Goal: Task Accomplishment & Management: Manage account settings

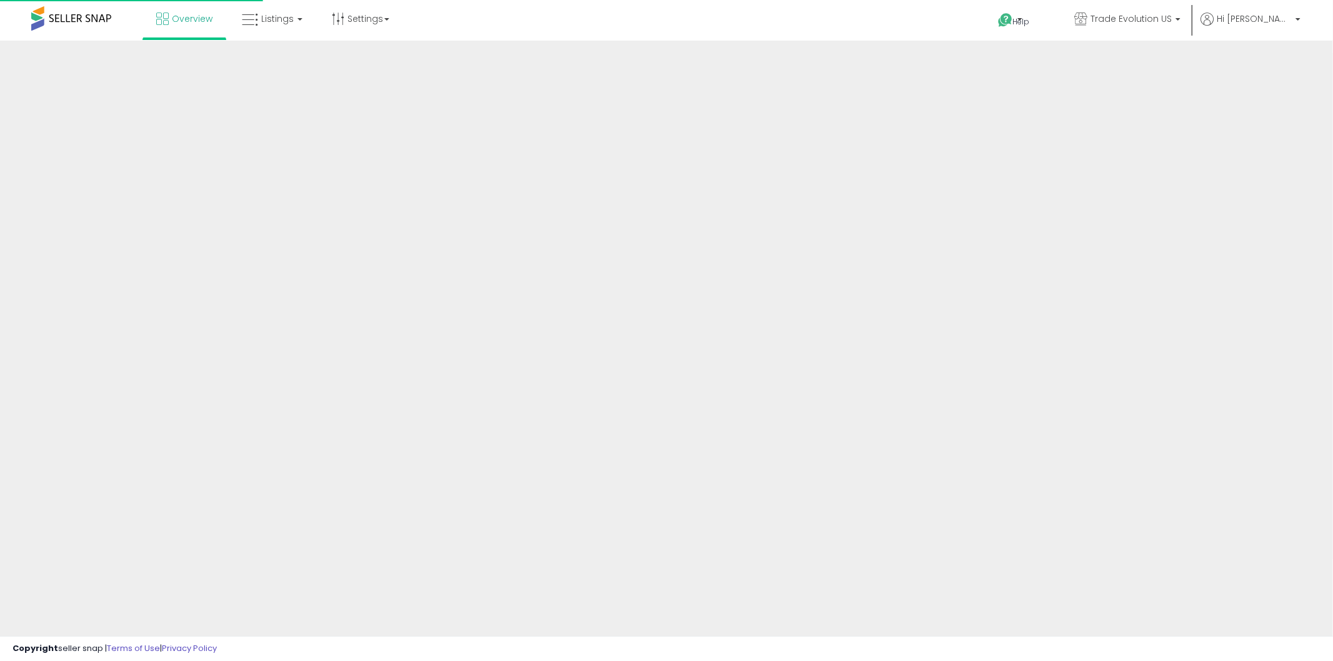
click at [281, 39] on ul "Overview Listings" at bounding box center [272, 20] width 261 height 40
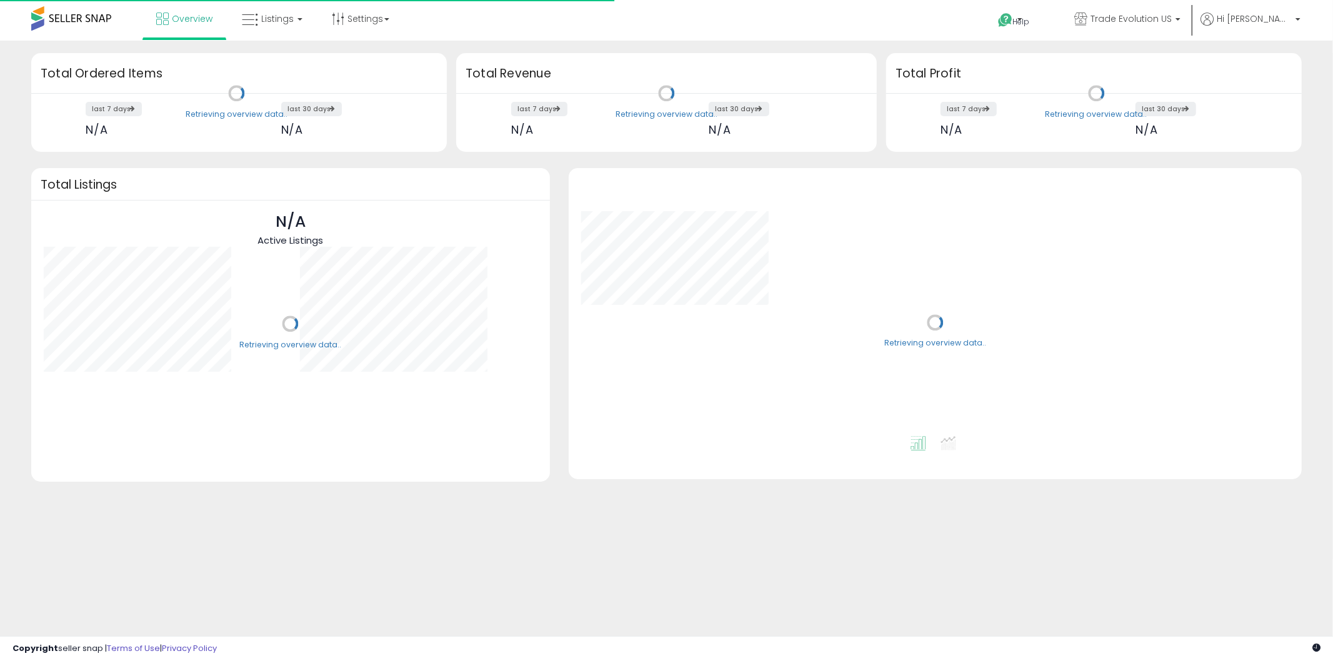
click at [274, 32] on link "Listings" at bounding box center [271, 18] width 79 height 37
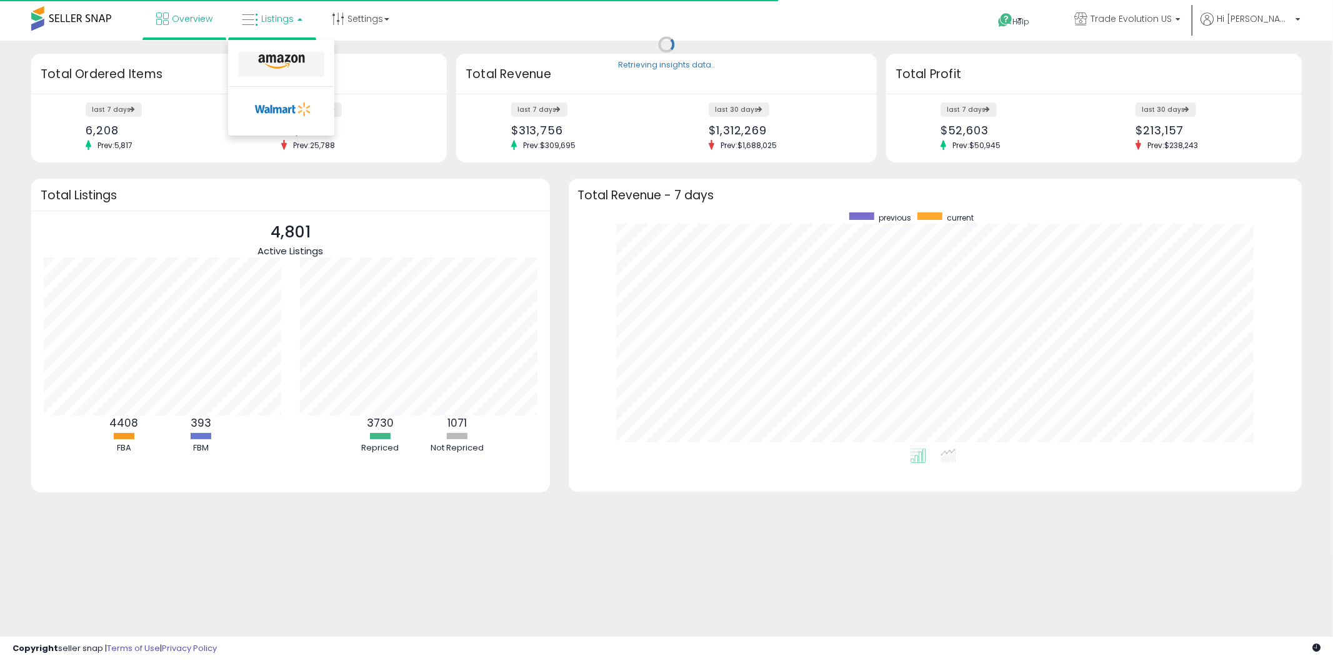
scroll to position [236, 709]
click at [271, 59] on icon at bounding box center [281, 62] width 54 height 16
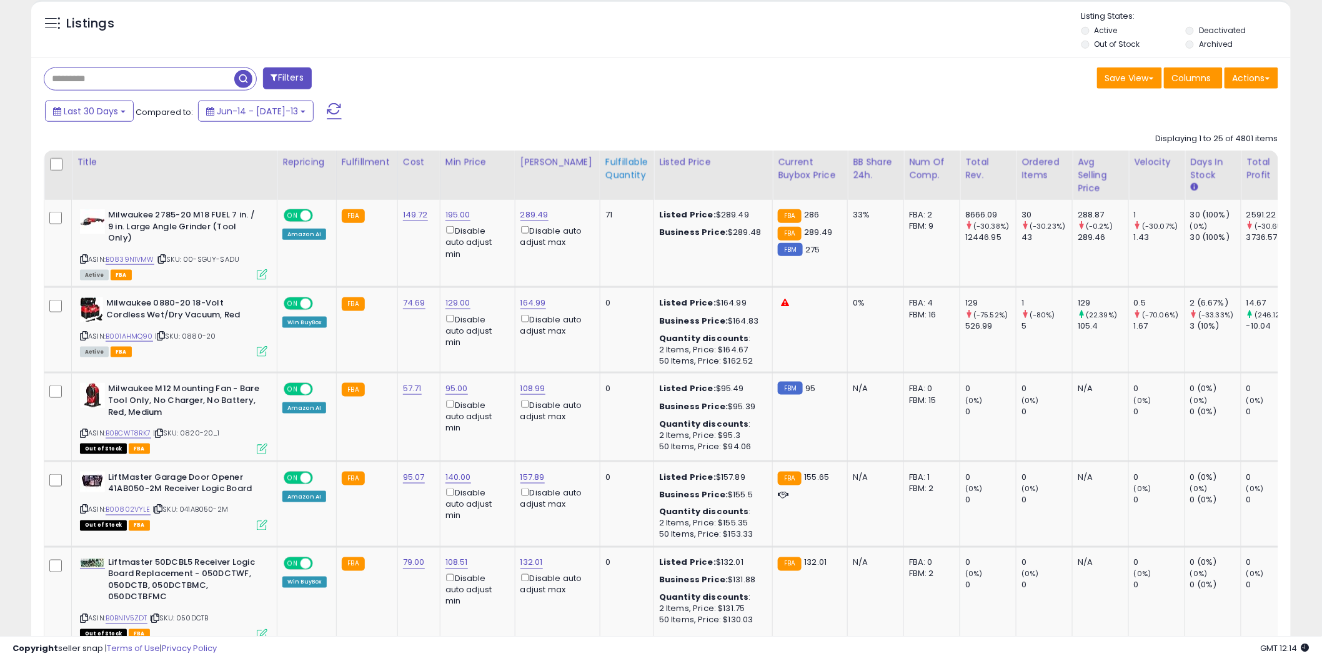
scroll to position [485, 0]
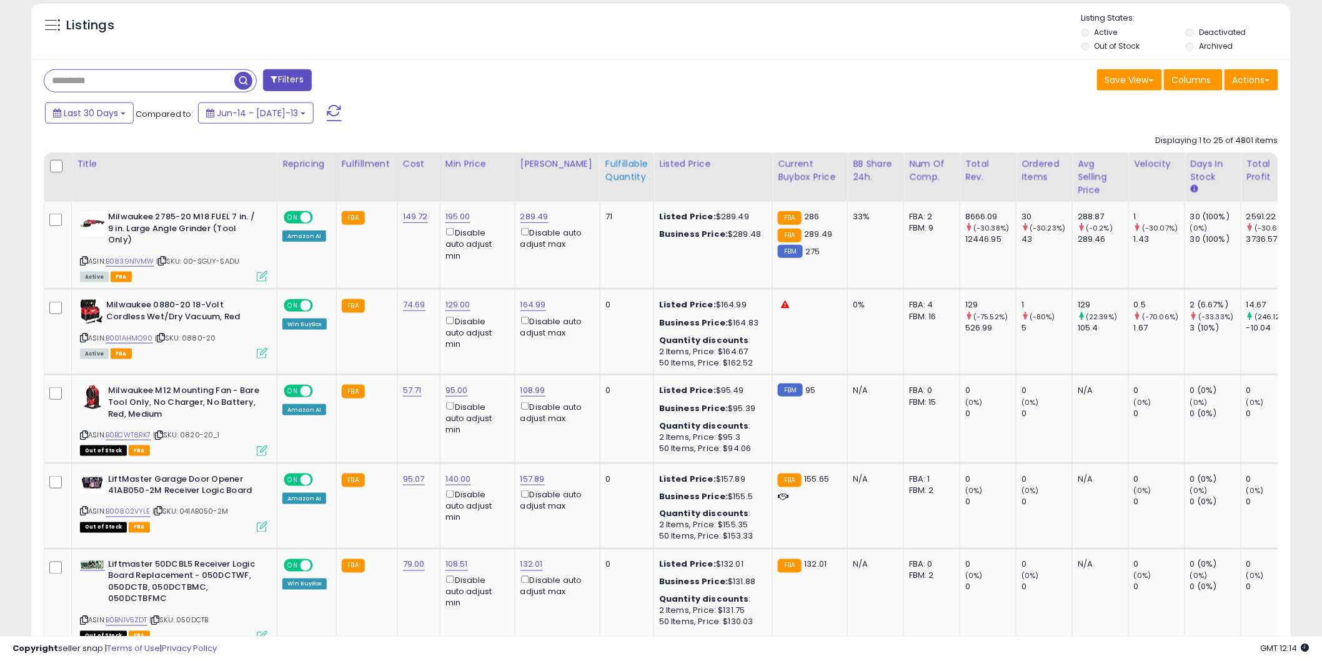
click at [623, 192] on th "Fulfillable Quantity" at bounding box center [627, 176] width 54 height 49
click at [988, 33] on div "Listings" at bounding box center [661, 33] width 1260 height 42
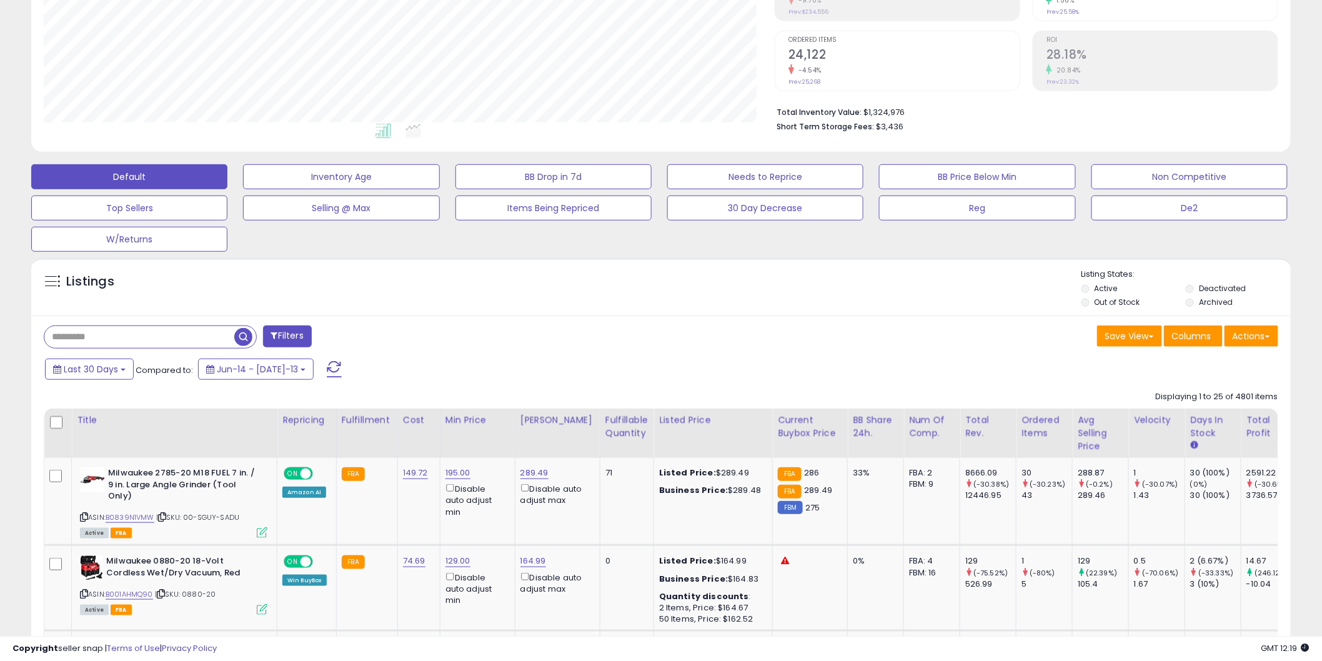
scroll to position [161, 0]
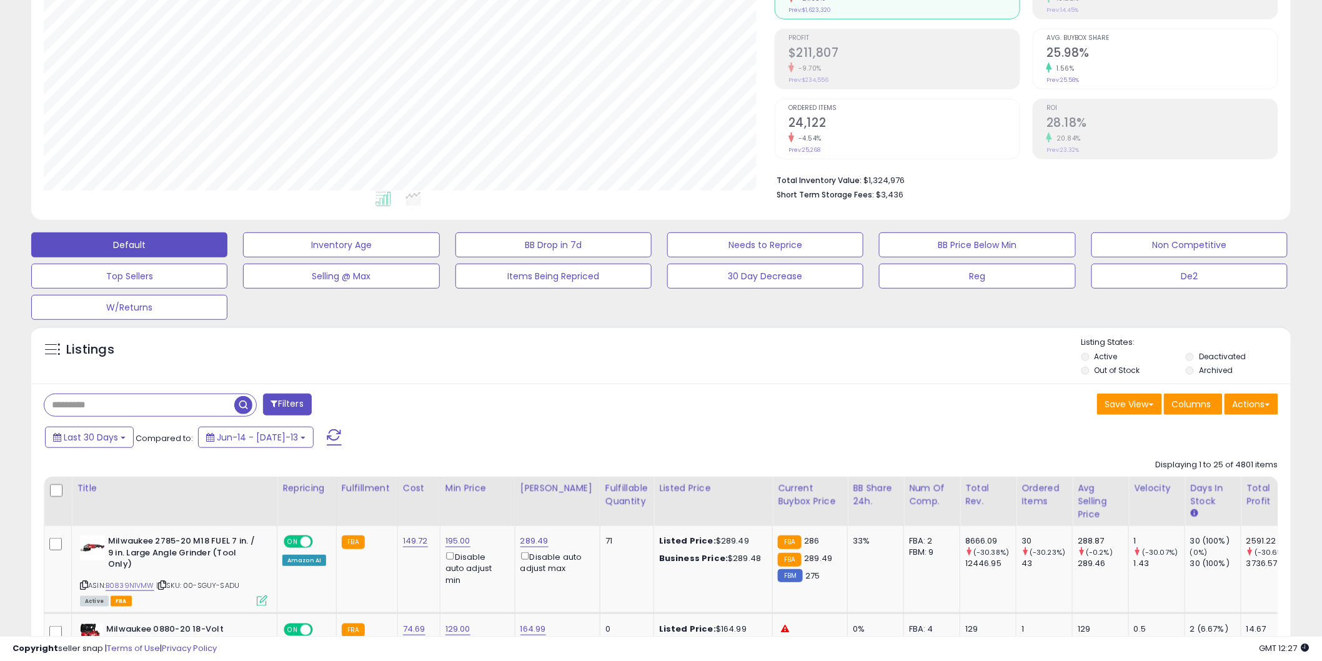
click at [129, 356] on div "Listings" at bounding box center [130, 353] width 191 height 20
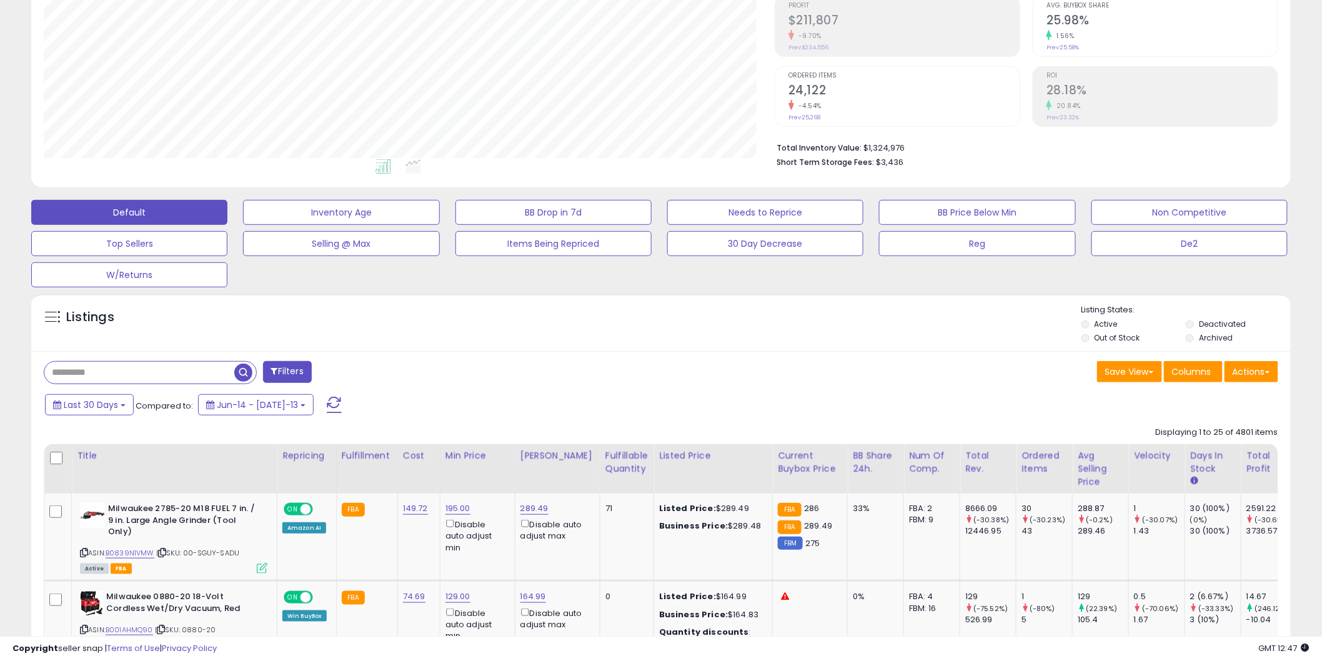
scroll to position [301, 0]
